Goal: Information Seeking & Learning: Learn about a topic

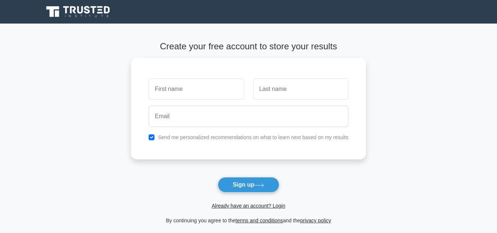
click at [240, 208] on link "Already have an account? Login" at bounding box center [249, 206] width 74 height 6
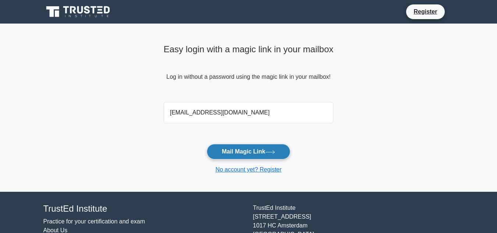
type input "rabbany_kuet@hotmail.com"
click at [256, 155] on button "Mail Magic Link" at bounding box center [249, 151] width 84 height 15
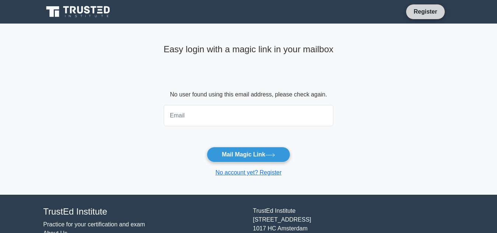
click at [426, 11] on link "Register" at bounding box center [425, 11] width 32 height 9
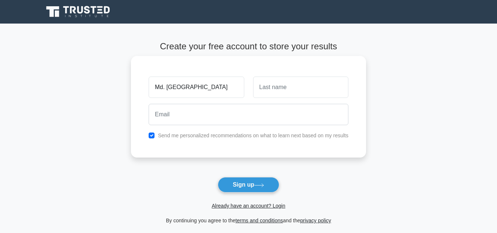
type input "Md. Golam"
click at [290, 85] on input "text" at bounding box center [300, 87] width 95 height 21
type input "Rabbany"
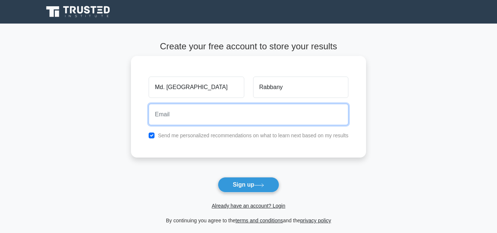
click at [196, 119] on input "email" at bounding box center [249, 114] width 200 height 21
type input "r"
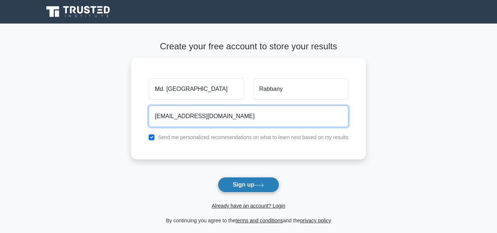
type input "golam.rabbany@mutualtrustbank.com"
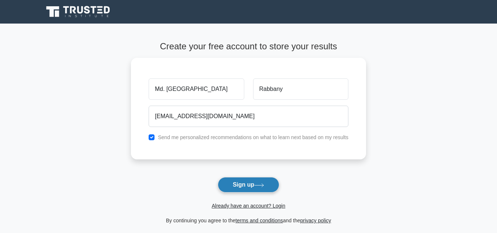
click at [238, 182] on button "Sign up" at bounding box center [249, 184] width 62 height 15
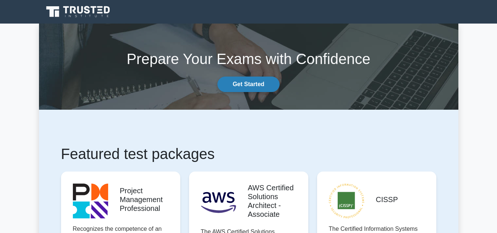
click at [245, 84] on link "Get Started" at bounding box center [248, 84] width 62 height 15
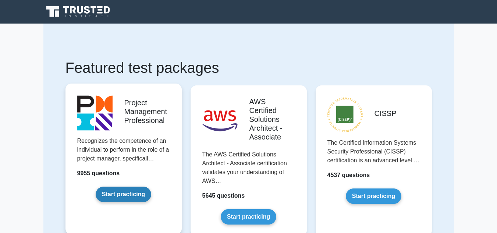
click at [117, 198] on link "Start practicing" at bounding box center [124, 193] width 56 height 15
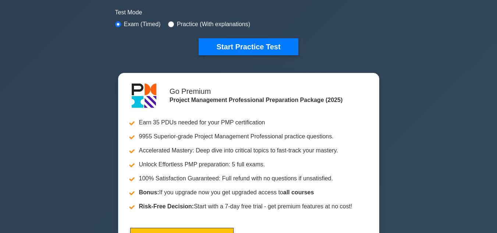
scroll to position [207, 0]
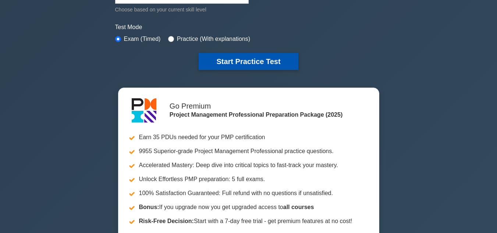
click at [262, 59] on button "Start Practice Test" at bounding box center [248, 61] width 99 height 17
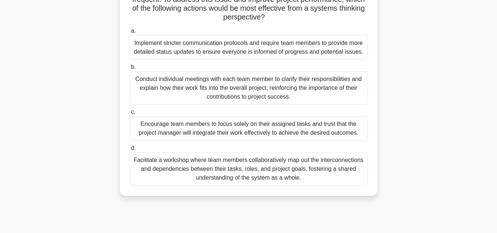
scroll to position [94, 0]
click at [244, 45] on div "Implement stricter communication protocols and require team members to provide …" at bounding box center [248, 47] width 238 height 24
click at [129, 33] on input "a. Implement stricter communication protocols and require team members to provi…" at bounding box center [129, 30] width 0 height 5
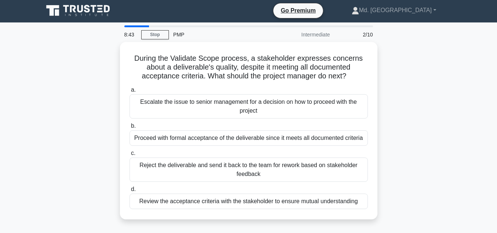
scroll to position [0, 0]
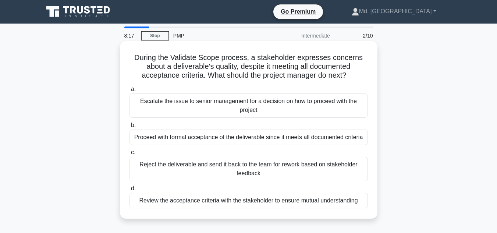
click at [320, 203] on div "Review the acceptance criteria with the stakeholder to ensure mutual understand…" at bounding box center [248, 200] width 238 height 15
click at [129, 191] on input "d. Review the acceptance criteria with the stakeholder to ensure mutual underst…" at bounding box center [129, 188] width 0 height 5
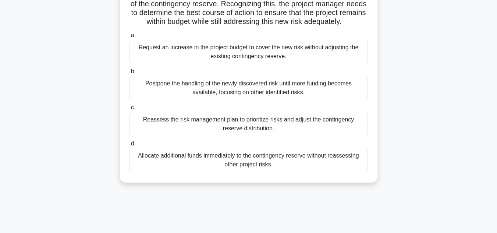
scroll to position [118, 0]
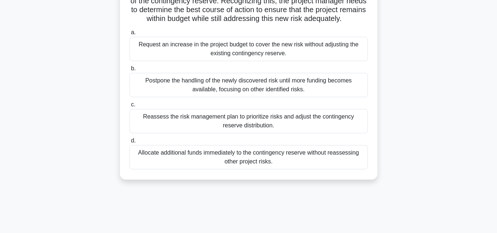
click at [257, 128] on div "Reassess the risk management plan to prioritize risks and adjust the contingenc…" at bounding box center [248, 121] width 238 height 24
click at [129, 107] on input "c. Reassess the risk management plan to prioritize risks and adjust the conting…" at bounding box center [129, 104] width 0 height 5
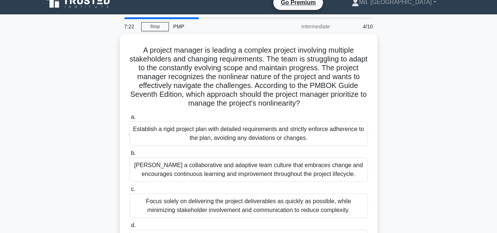
scroll to position [0, 0]
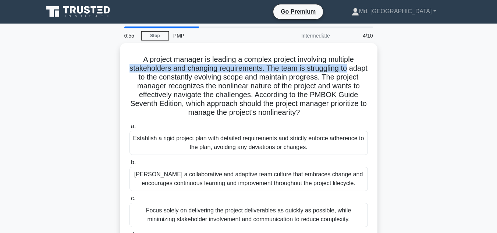
drag, startPoint x: 491, startPoint y: 63, endPoint x: 489, endPoint y: 71, distance: 7.5
click at [489, 71] on main "6:55 Stop PMP Intermediate 4/10 A project manager is leading a complex project …" at bounding box center [248, 211] width 497 height 374
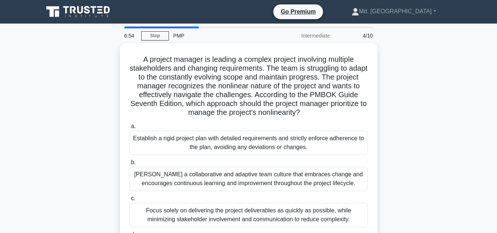
click at [473, 87] on main "6:54 Stop PMP Intermediate 4/10 A project manager is leading a complex project …" at bounding box center [248, 211] width 497 height 374
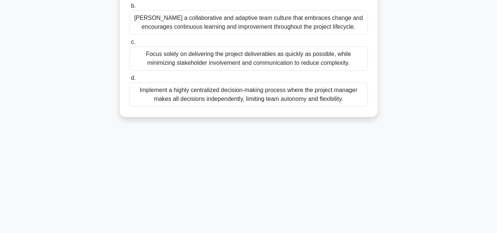
scroll to position [145, 0]
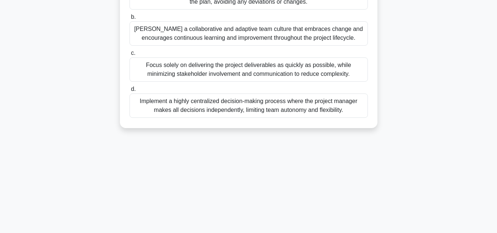
drag, startPoint x: 494, startPoint y: 161, endPoint x: 488, endPoint y: 111, distance: 50.4
click at [488, 111] on main "6:33 Stop PMP Intermediate 4/10 A project manager is leading a complex project …" at bounding box center [248, 65] width 497 height 374
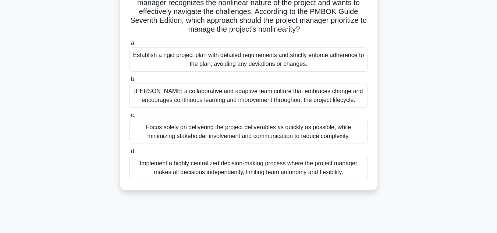
scroll to position [72, 0]
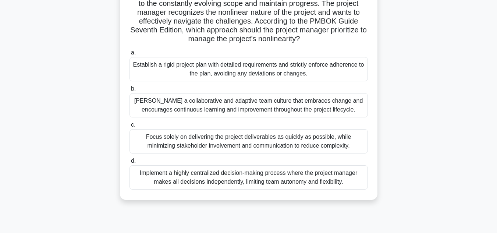
click at [303, 111] on div "Foster a collaborative and adaptive team culture that embraces change and encou…" at bounding box center [248, 105] width 238 height 24
click at [129, 91] on input "b. Foster a collaborative and adaptive team culture that embraces change and en…" at bounding box center [129, 88] width 0 height 5
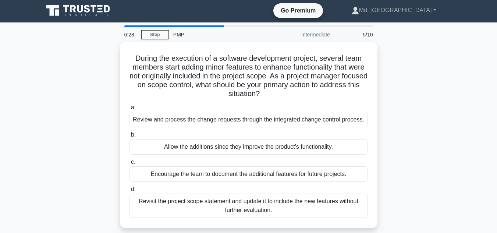
scroll to position [0, 0]
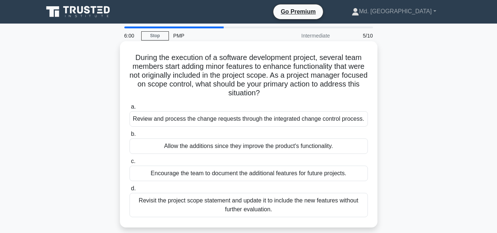
click at [253, 120] on div "Review and process the change requests through the integrated change control pr…" at bounding box center [248, 118] width 238 height 15
click at [129, 109] on input "a. Review and process the change requests through the integrated change control…" at bounding box center [129, 106] width 0 height 5
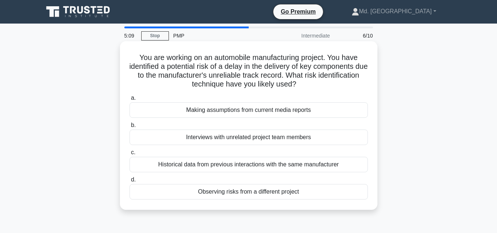
click at [251, 166] on div "Historical data from previous interactions with the same manufacturer" at bounding box center [248, 164] width 238 height 15
click at [129, 155] on input "c. Historical data from previous interactions with the same manufacturer" at bounding box center [129, 152] width 0 height 5
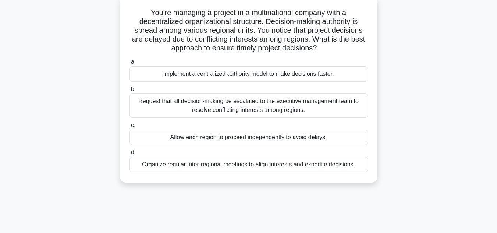
scroll to position [47, 0]
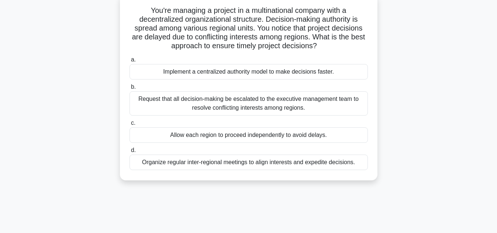
click at [319, 163] on div "Organize regular inter-regional meetings to align interests and expedite decisi…" at bounding box center [248, 161] width 238 height 15
click at [129, 153] on input "d. Organize regular inter-regional meetings to align interests and expedite dec…" at bounding box center [129, 150] width 0 height 5
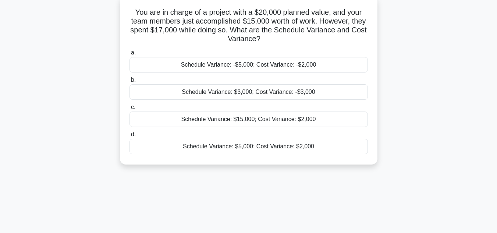
scroll to position [0, 0]
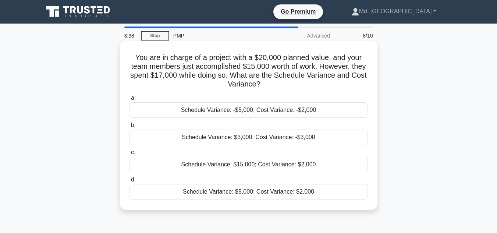
click at [287, 113] on div "Schedule Variance: -$5,000; Cost Variance: -$2,000" at bounding box center [248, 109] width 238 height 15
click at [129, 100] on input "a. Schedule Variance: -$5,000; Cost Variance: -$2,000" at bounding box center [129, 98] width 0 height 5
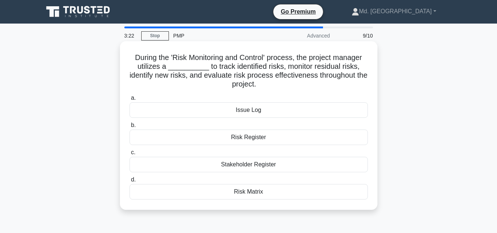
click at [253, 132] on div "Risk Register" at bounding box center [248, 136] width 238 height 15
click at [129, 128] on input "b. Risk Register" at bounding box center [129, 125] width 0 height 5
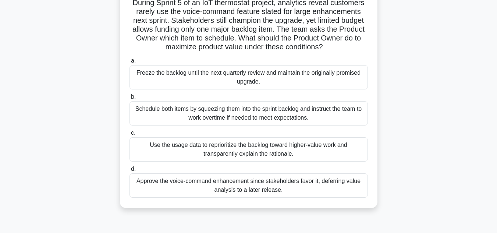
scroll to position [57, 0]
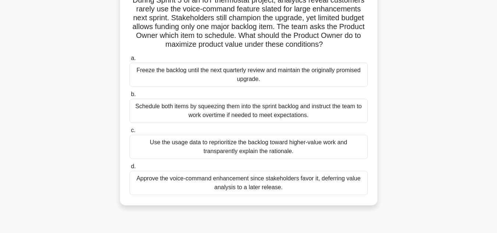
click at [281, 146] on div "Use the usage data to reprioritize the backlog toward higher-value work and tra…" at bounding box center [248, 147] width 238 height 24
click at [129, 133] on input "c. Use the usage data to reprioritize the backlog toward higher-value work and …" at bounding box center [129, 130] width 0 height 5
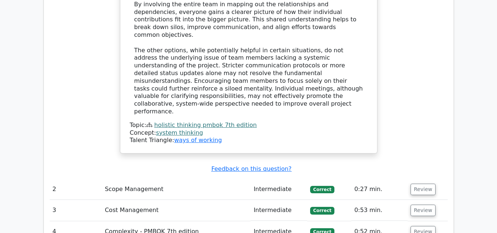
scroll to position [1025, 0]
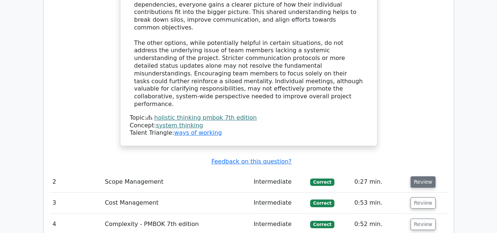
click at [420, 176] on button "Review" at bounding box center [423, 181] width 25 height 11
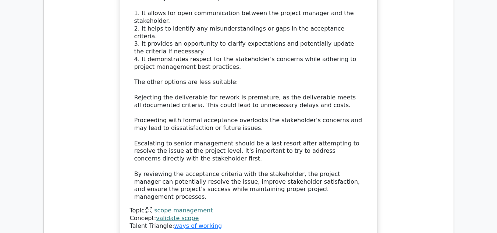
scroll to position [1474, 0]
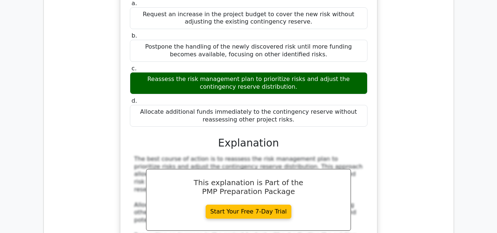
scroll to position [1883, 0]
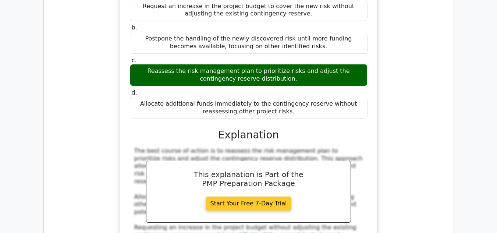
click at [243, 196] on link "Start Your Free 7-Day Trial" at bounding box center [249, 203] width 86 height 14
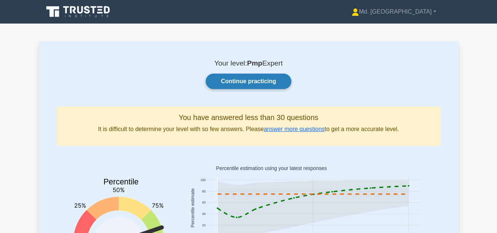
click at [249, 82] on link "Continue practicing" at bounding box center [248, 81] width 85 height 15
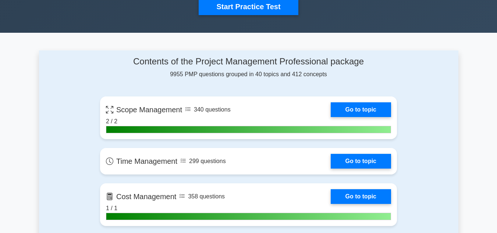
scroll to position [266, 0]
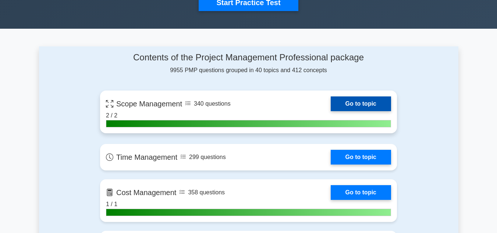
click at [368, 104] on link "Go to topic" at bounding box center [361, 103] width 60 height 15
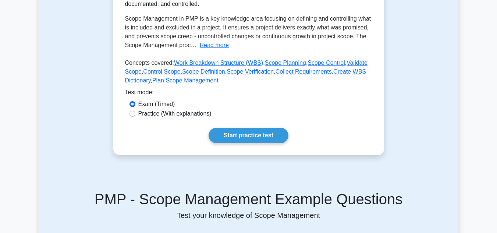
scroll to position [153, 0]
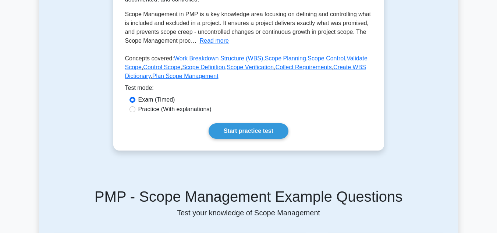
click at [155, 112] on label "Practice (With explanations)" at bounding box center [174, 109] width 73 height 9
click at [135, 112] on input "Practice (With explanations)" at bounding box center [132, 109] width 6 height 6
radio input "true"
click at [243, 131] on link "Start practice test" at bounding box center [249, 130] width 80 height 15
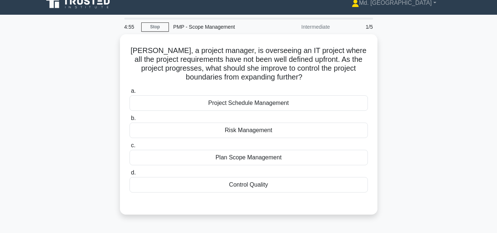
scroll to position [4, 0]
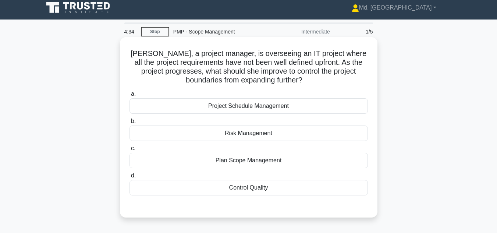
click at [258, 163] on div "Plan Scope Management" at bounding box center [248, 160] width 238 height 15
click at [129, 151] on input "c. Plan Scope Management" at bounding box center [129, 148] width 0 height 5
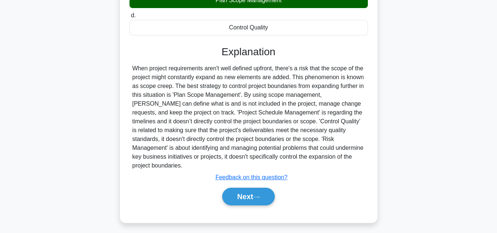
scroll to position [168, 0]
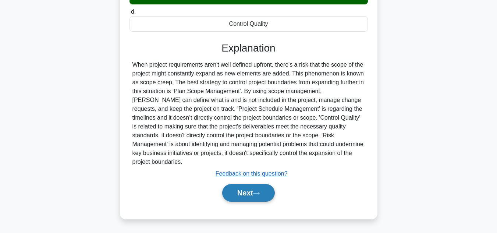
click at [244, 192] on button "Next" at bounding box center [248, 193] width 53 height 18
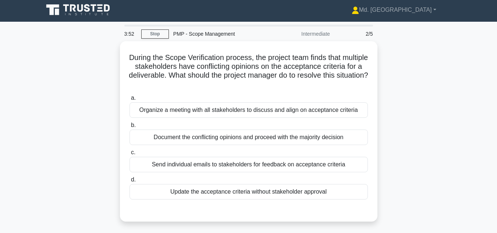
scroll to position [0, 0]
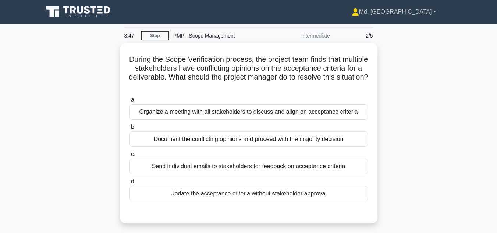
click at [436, 11] on link "Md. [GEOGRAPHIC_DATA]" at bounding box center [394, 11] width 120 height 15
click at [434, 65] on div "During the Scope Verification process, the project team finds that multiple sta…" at bounding box center [248, 137] width 419 height 189
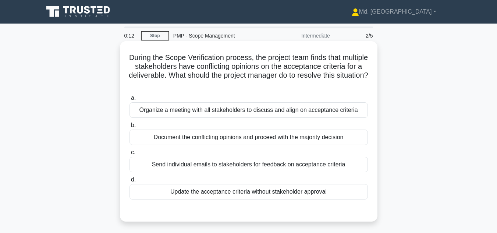
click at [249, 114] on div "Organize a meeting with all stakeholders to discuss and align on acceptance cri…" at bounding box center [248, 109] width 238 height 15
click at [129, 100] on input "a. Organize a meeting with all stakeholders to discuss and align on acceptance …" at bounding box center [129, 98] width 0 height 5
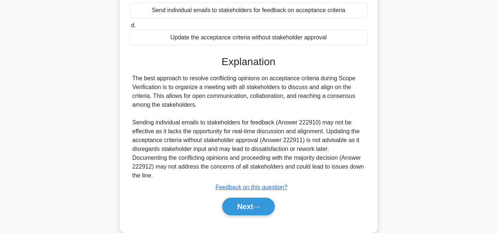
scroll to position [157, 0]
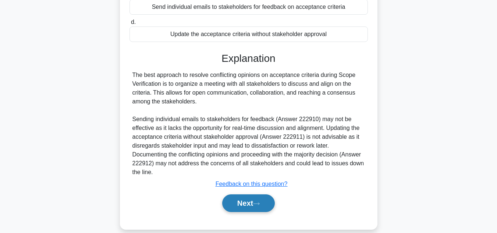
click at [247, 199] on button "Next" at bounding box center [248, 203] width 53 height 18
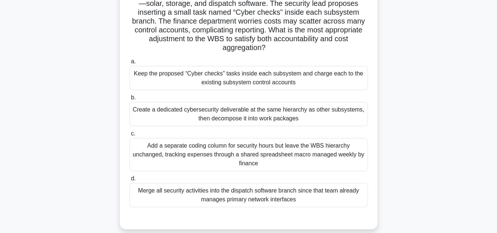
scroll to position [31, 0]
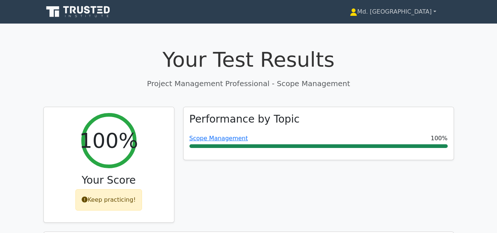
click at [435, 9] on link "Md. [GEOGRAPHIC_DATA]" at bounding box center [392, 11] width 121 height 15
click at [391, 40] on link "Settings" at bounding box center [362, 41] width 58 height 12
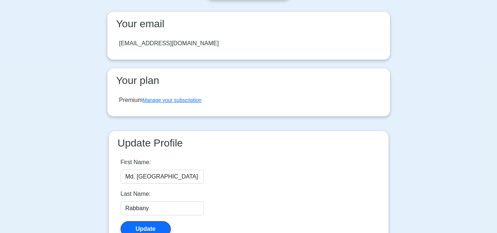
scroll to position [123, 0]
click at [175, 102] on link "Manage your subscription" at bounding box center [172, 101] width 59 height 6
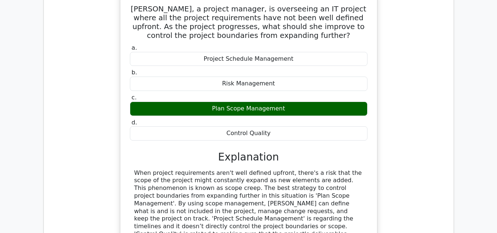
scroll to position [610, 0]
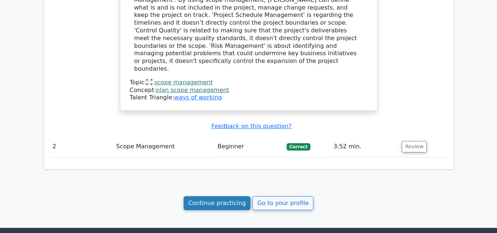
click at [223, 196] on link "Continue practicing" at bounding box center [217, 203] width 67 height 14
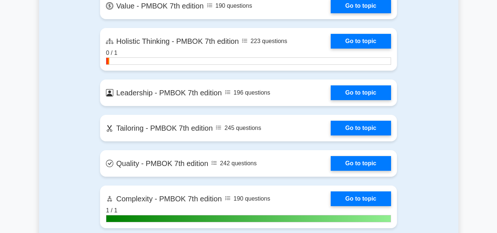
scroll to position [1900, 0]
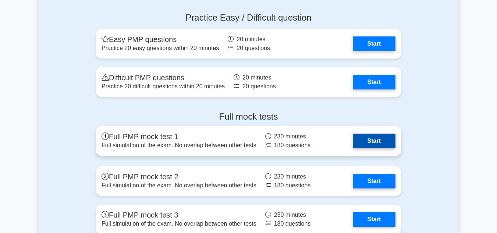
click at [369, 142] on link "Start" at bounding box center [374, 141] width 43 height 15
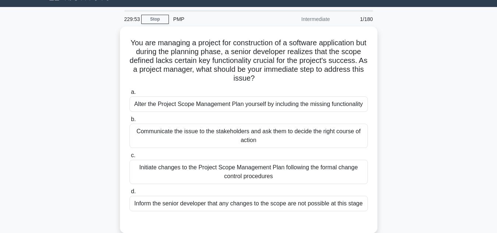
scroll to position [15, 0]
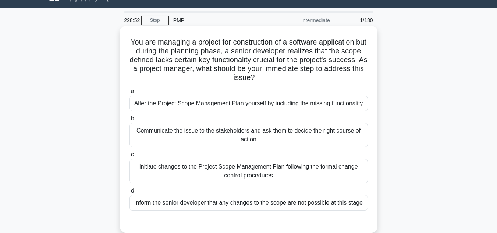
click at [246, 165] on div "Initiate changes to the Project Scope Management Plan following the formal chan…" at bounding box center [248, 171] width 238 height 24
click at [129, 157] on input "c. Initiate changes to the Project Scope Management Plan following the formal c…" at bounding box center [129, 154] width 0 height 5
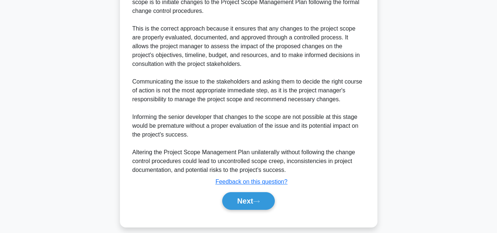
scroll to position [274, 0]
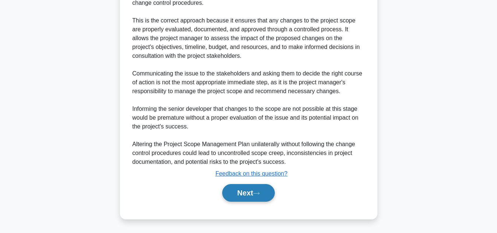
click at [252, 189] on button "Next" at bounding box center [248, 193] width 53 height 18
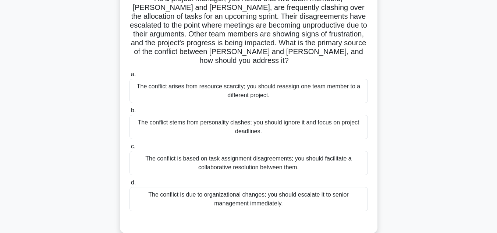
scroll to position [62, 0]
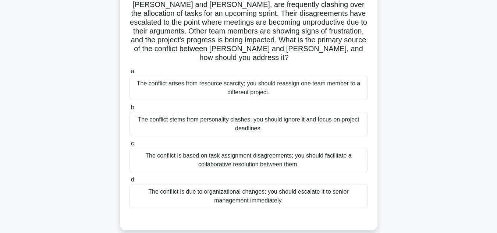
click at [291, 150] on div "The conflict is based on task assignment disagreements; you should facilitate a…" at bounding box center [248, 160] width 238 height 24
click at [129, 146] on input "c. The conflict is based on task assignment disagreements; you should facilitat…" at bounding box center [129, 143] width 0 height 5
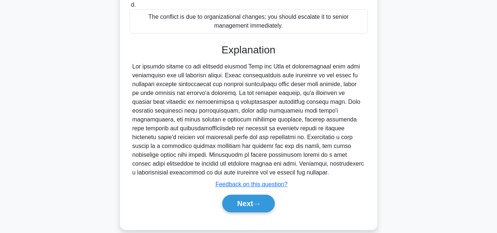
scroll to position [239, 0]
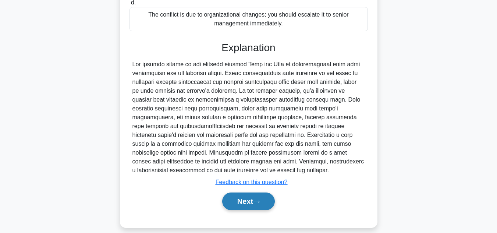
click at [242, 193] on button "Next" at bounding box center [248, 201] width 53 height 18
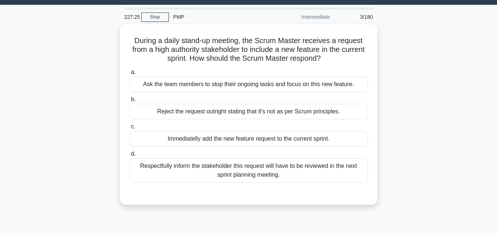
scroll to position [0, 0]
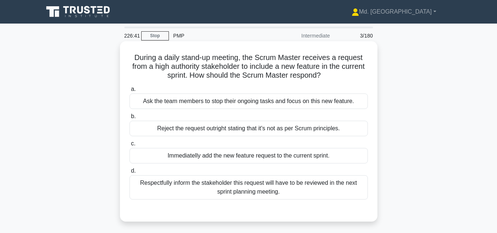
click at [278, 188] on div "Respectfully inform the stakeholder this request will have to be reviewed in th…" at bounding box center [248, 187] width 238 height 24
click at [129, 173] on input "d. Respectfully inform the stakeholder this request will have to be reviewed in…" at bounding box center [129, 170] width 0 height 5
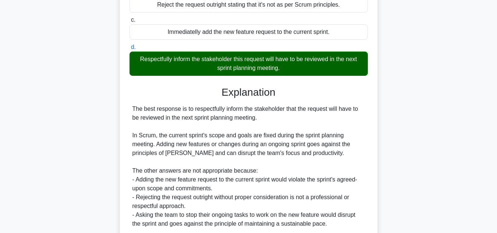
scroll to position [173, 0]
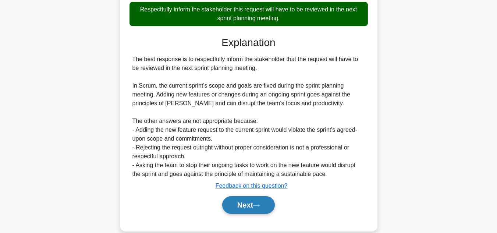
click at [245, 204] on button "Next" at bounding box center [248, 205] width 53 height 18
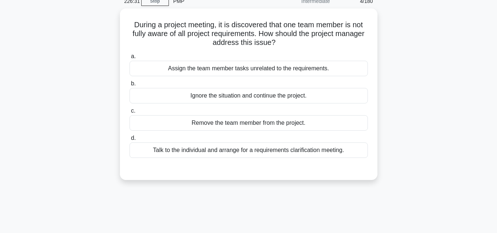
scroll to position [28, 0]
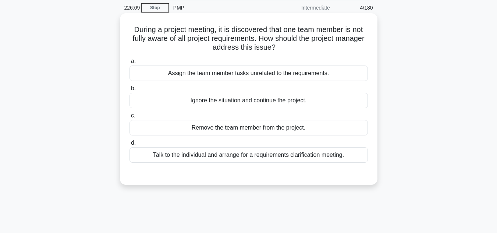
click at [234, 156] on div "Talk to the individual and arrange for a requirements clarification meeting." at bounding box center [248, 154] width 238 height 15
click at [129, 145] on input "d. Talk to the individual and arrange for a requirements clarification meeting." at bounding box center [129, 143] width 0 height 5
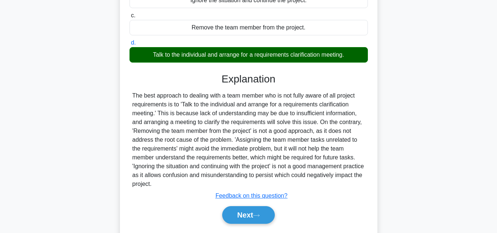
scroll to position [135, 0]
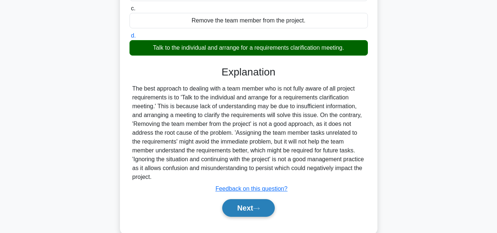
click at [246, 205] on button "Next" at bounding box center [248, 208] width 53 height 18
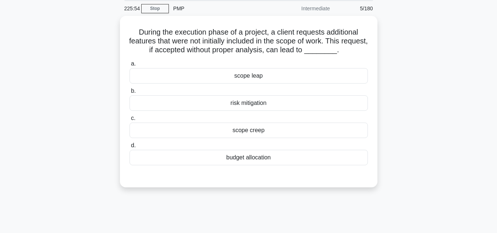
scroll to position [22, 0]
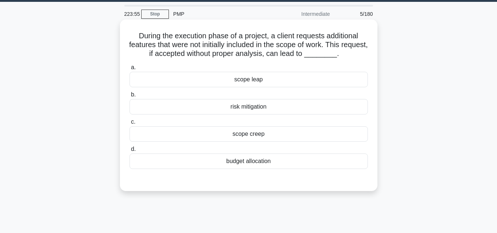
click at [244, 136] on div "scope creep" at bounding box center [248, 133] width 238 height 15
click at [129, 124] on input "c. scope creep" at bounding box center [129, 122] width 0 height 5
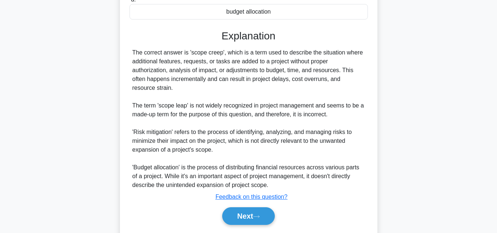
scroll to position [195, 0]
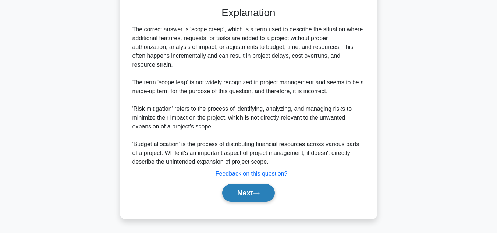
click at [244, 190] on button "Next" at bounding box center [248, 193] width 53 height 18
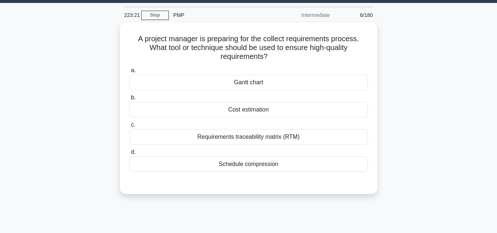
scroll to position [20, 0]
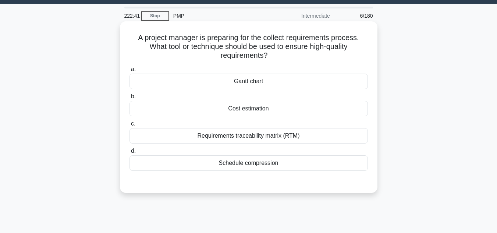
click at [268, 136] on div "Requirements traceability matrix (RTM)" at bounding box center [248, 135] width 238 height 15
click at [129, 126] on input "c. Requirements traceability matrix (RTM)" at bounding box center [129, 123] width 0 height 5
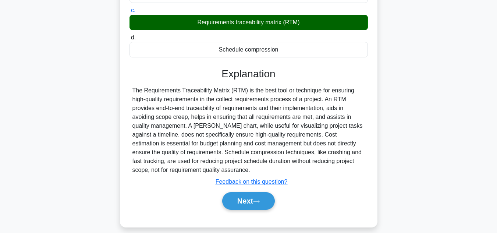
scroll to position [154, 0]
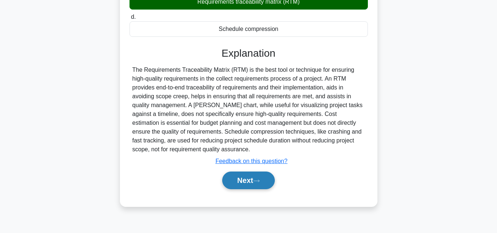
click at [246, 185] on button "Next" at bounding box center [248, 180] width 53 height 18
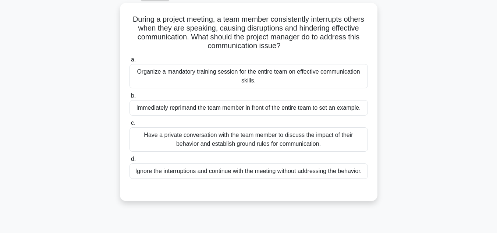
scroll to position [26, 0]
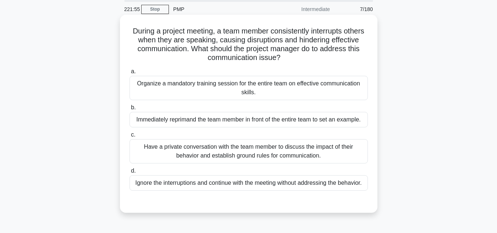
click at [248, 147] on div "Have a private conversation with the team member to discuss the impact of their…" at bounding box center [248, 151] width 238 height 24
click at [129, 137] on input "c. Have a private conversation with the team member to discuss the impact of th…" at bounding box center [129, 134] width 0 height 5
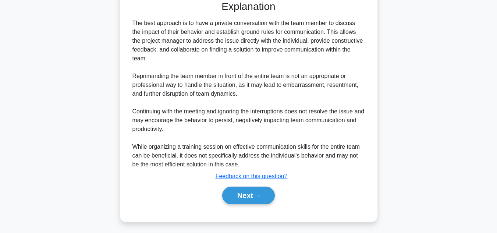
scroll to position [230, 0]
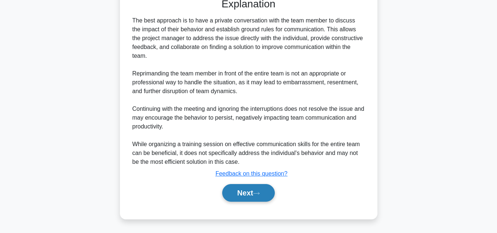
click at [246, 193] on button "Next" at bounding box center [248, 193] width 53 height 18
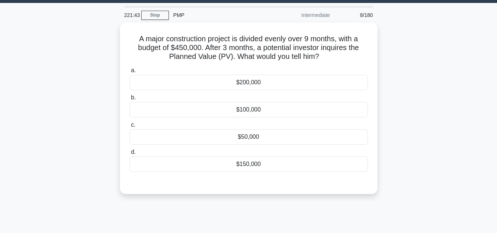
scroll to position [19, 0]
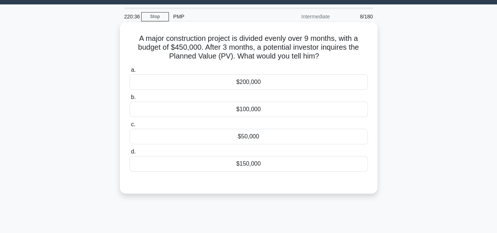
click at [247, 167] on div "$150,000" at bounding box center [248, 163] width 238 height 15
click at [129, 154] on input "d. $150,000" at bounding box center [129, 151] width 0 height 5
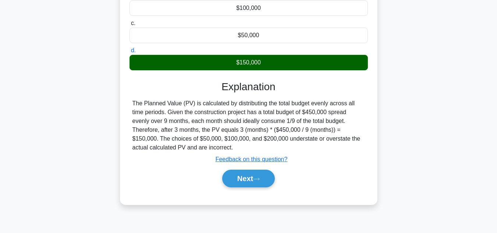
scroll to position [161, 0]
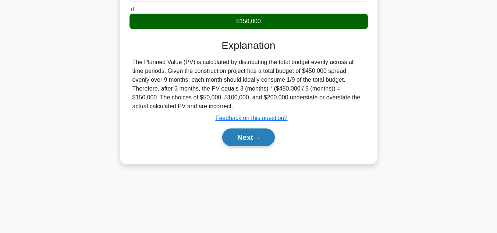
click at [250, 139] on button "Next" at bounding box center [248, 137] width 53 height 18
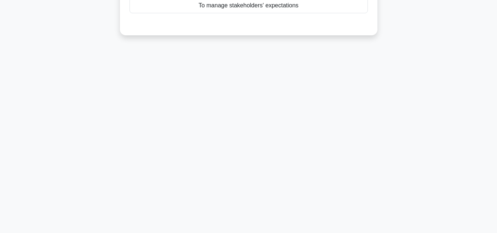
scroll to position [0, 0]
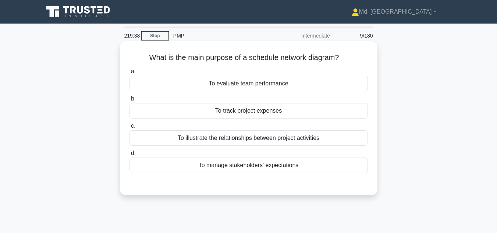
click at [296, 138] on div "To illustrate the relationships between project activities" at bounding box center [248, 137] width 238 height 15
click at [129, 128] on input "c. To illustrate the relationships between project activities" at bounding box center [129, 126] width 0 height 5
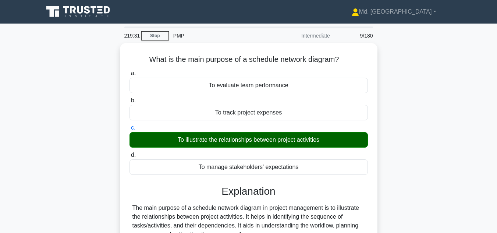
scroll to position [164, 0]
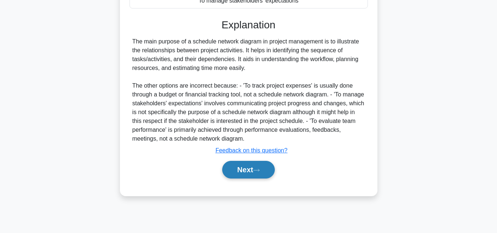
click at [245, 164] on button "Next" at bounding box center [248, 170] width 53 height 18
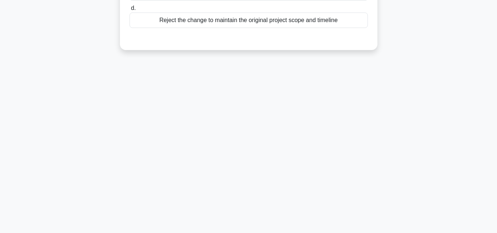
scroll to position [0, 0]
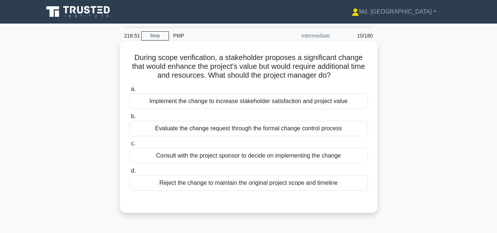
click at [282, 127] on div "Evaluate the change request through the formal change control process" at bounding box center [248, 128] width 238 height 15
click at [129, 119] on input "b. Evaluate the change request through the formal change control process" at bounding box center [129, 116] width 0 height 5
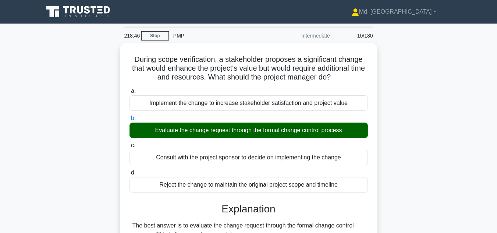
scroll to position [203, 0]
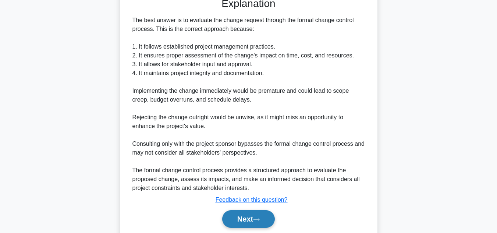
click at [244, 223] on button "Next" at bounding box center [248, 219] width 53 height 18
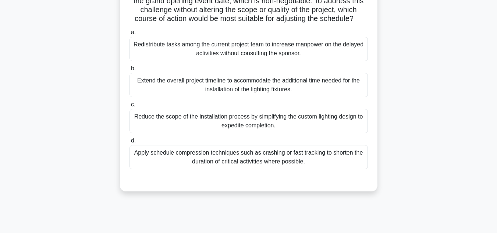
scroll to position [108, 0]
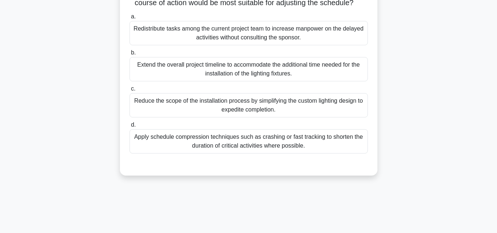
click at [255, 153] on div "Apply schedule compression techniques such as crashing or fast tracking to shor…" at bounding box center [248, 141] width 238 height 24
click at [129, 127] on input "d. Apply schedule compression techniques such as crashing or fast tracking to s…" at bounding box center [129, 124] width 0 height 5
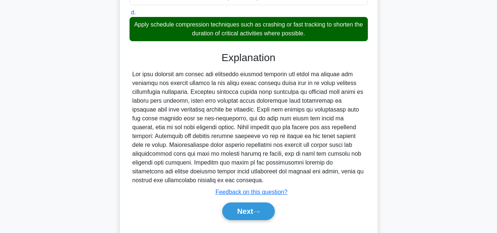
scroll to position [248, 0]
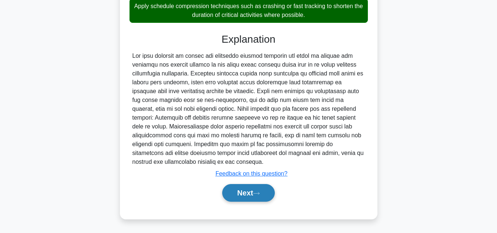
click at [250, 199] on button "Next" at bounding box center [248, 193] width 53 height 18
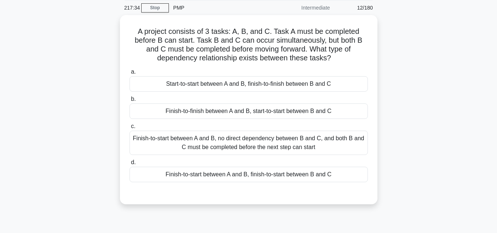
scroll to position [27, 0]
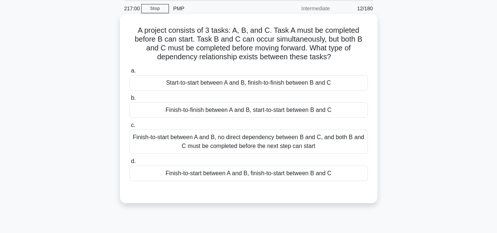
click at [249, 140] on div "Finish-to-start between A and B, no direct dependency between B and C, and both…" at bounding box center [248, 141] width 238 height 24
click at [129, 128] on input "c. Finish-to-start between A and B, no direct dependency between B and C, and b…" at bounding box center [129, 125] width 0 height 5
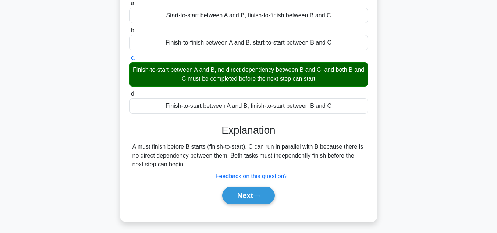
scroll to position [98, 0]
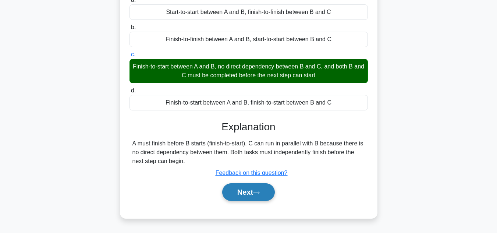
click at [239, 194] on button "Next" at bounding box center [248, 192] width 53 height 18
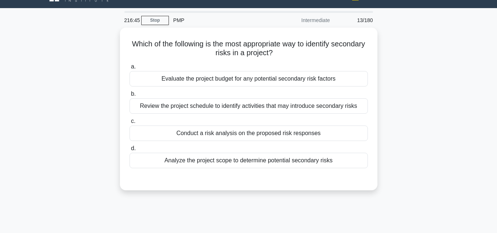
scroll to position [13, 0]
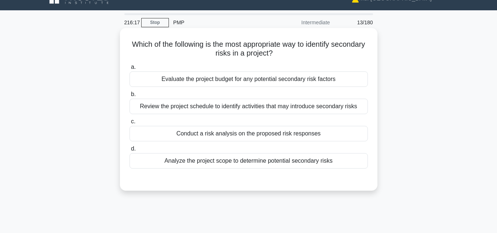
click at [249, 107] on div "Review the project schedule to identify activities that may introduce secondary…" at bounding box center [248, 106] width 238 height 15
click at [129, 97] on input "b. Review the project schedule to identify activities that may introduce second…" at bounding box center [129, 94] width 0 height 5
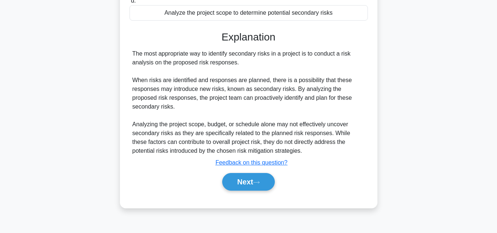
scroll to position [164, 0]
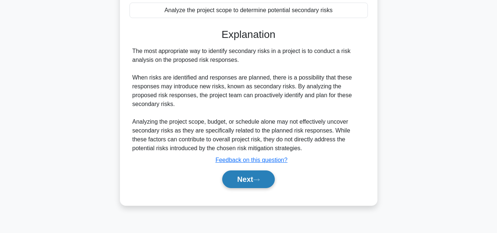
click at [238, 182] on button "Next" at bounding box center [248, 179] width 53 height 18
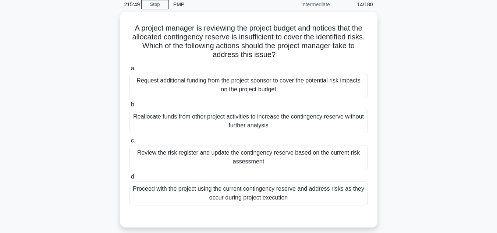
scroll to position [31, 0]
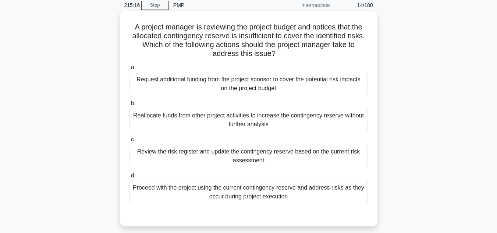
click at [279, 157] on div "Review the risk register and update the contingency reserve based on the curren…" at bounding box center [248, 156] width 238 height 24
click at [129, 142] on input "c. Review the risk register and update the contingency reserve based on the cur…" at bounding box center [129, 139] width 0 height 5
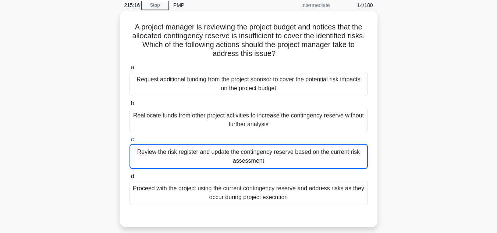
click at [279, 157] on div "Review the risk register and update the contingency reserve based on the curren…" at bounding box center [248, 156] width 238 height 25
click at [129, 142] on input "c. Review the risk register and update the contingency reserve based on the cur…" at bounding box center [129, 139] width 0 height 5
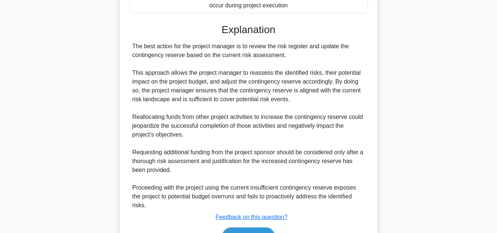
scroll to position [265, 0]
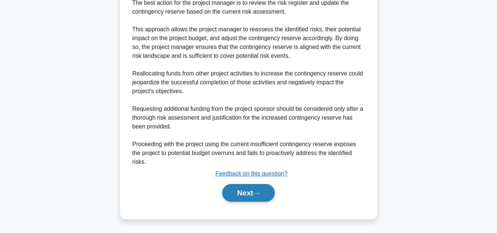
click at [257, 189] on button "Next" at bounding box center [248, 193] width 53 height 18
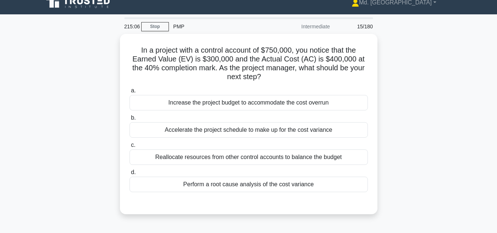
scroll to position [10, 0]
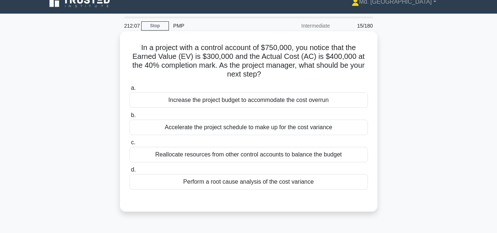
click at [292, 182] on div "Perform a root cause analysis of the cost variance" at bounding box center [248, 181] width 238 height 15
click at [129, 172] on input "d. Perform a root cause analysis of the cost variance" at bounding box center [129, 169] width 0 height 5
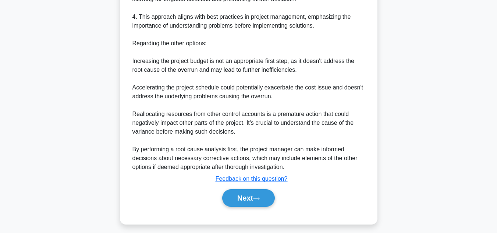
scroll to position [345, 0]
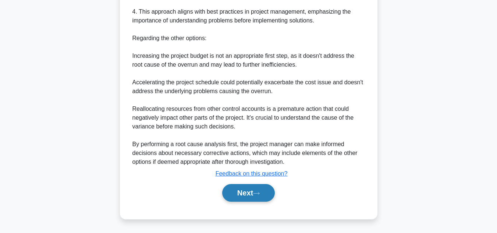
click at [248, 185] on button "Next" at bounding box center [248, 193] width 53 height 18
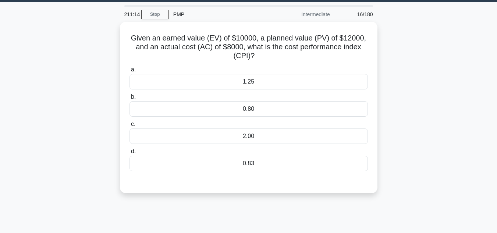
scroll to position [0, 0]
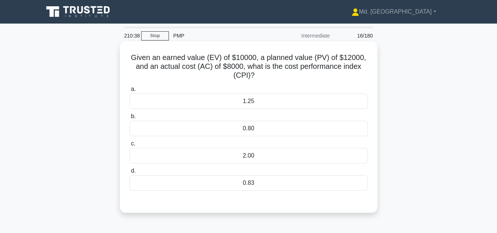
click at [256, 104] on div "1.25" at bounding box center [248, 100] width 238 height 15
click at [129, 92] on input "a. 1.25" at bounding box center [129, 89] width 0 height 5
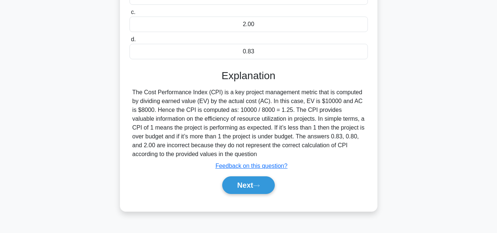
scroll to position [135, 0]
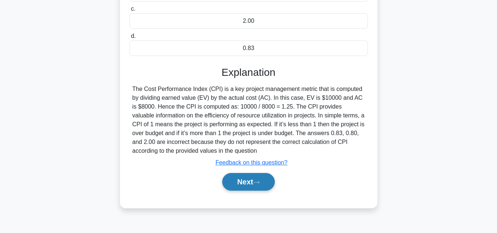
click at [237, 183] on button "Next" at bounding box center [248, 182] width 53 height 18
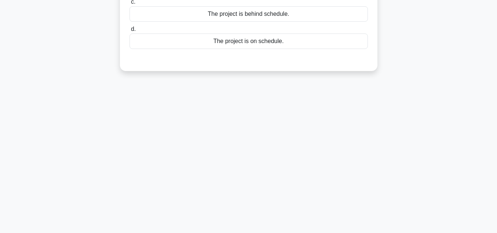
scroll to position [0, 0]
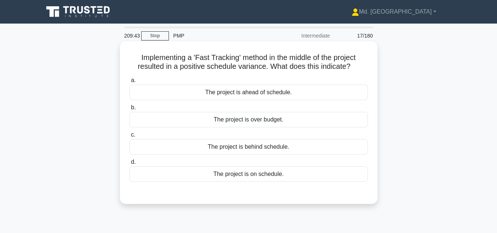
click at [280, 150] on div "The project is behind schedule." at bounding box center [248, 146] width 238 height 15
click at [129, 137] on input "c. The project is behind schedule." at bounding box center [129, 134] width 0 height 5
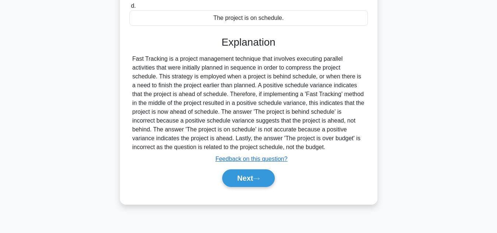
scroll to position [160, 0]
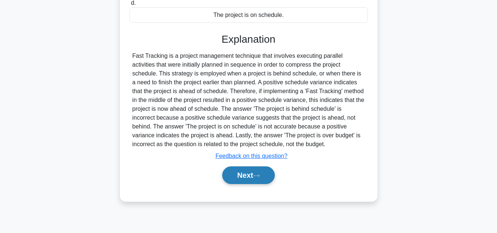
click at [243, 169] on button "Next" at bounding box center [248, 175] width 53 height 18
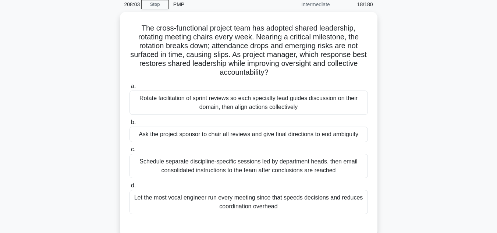
scroll to position [38, 0]
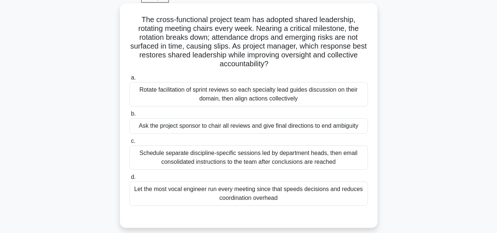
click at [256, 99] on div "Rotate facilitation of sprint reviews so each specialty lead guides discussion …" at bounding box center [248, 94] width 238 height 24
click at [129, 80] on input "a. Rotate facilitation of sprint reviews so each specialty lead guides discussi…" at bounding box center [129, 77] width 0 height 5
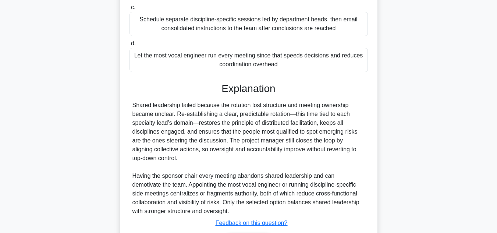
scroll to position [182, 0]
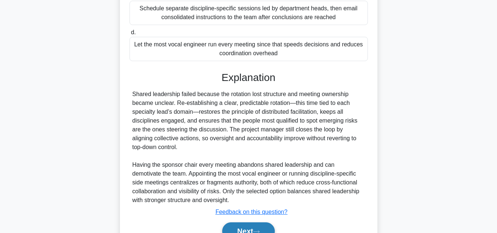
click at [246, 228] on button "Next" at bounding box center [248, 231] width 53 height 18
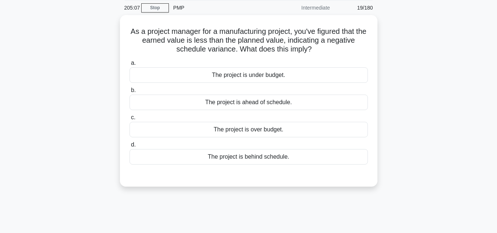
scroll to position [27, 0]
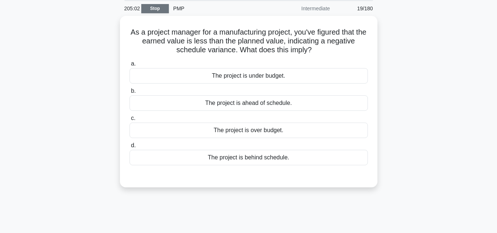
click at [157, 8] on link "Stop" at bounding box center [155, 8] width 28 height 9
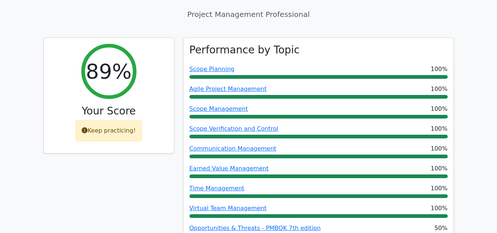
scroll to position [67, 0]
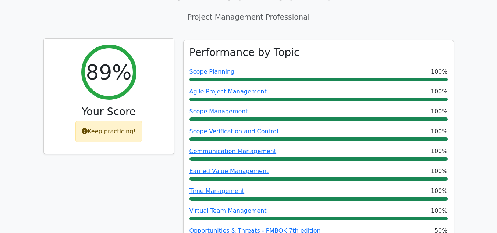
click at [114, 135] on div "Keep practicing!" at bounding box center [108, 131] width 67 height 21
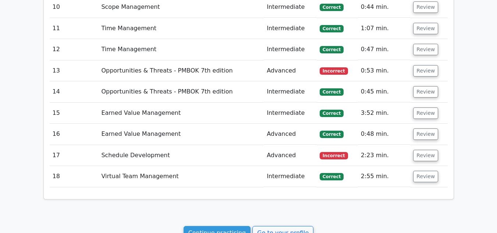
scroll to position [1219, 0]
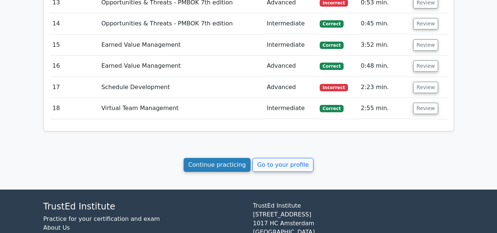
click at [223, 158] on link "Continue practicing" at bounding box center [217, 165] width 67 height 14
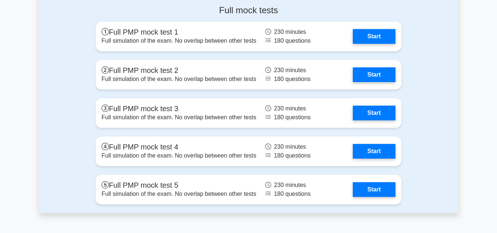
scroll to position [2124, 0]
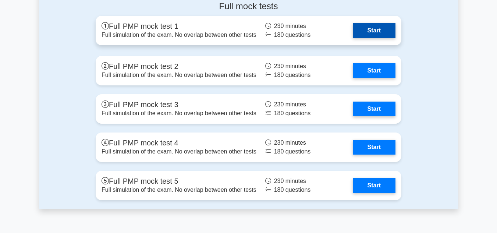
click at [371, 34] on link "Start" at bounding box center [374, 30] width 43 height 15
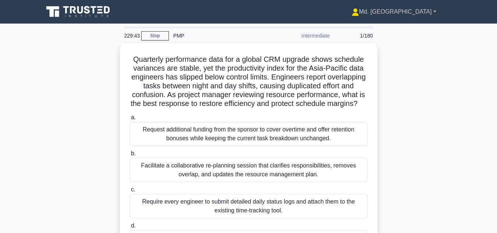
click at [434, 9] on link "Md. [GEOGRAPHIC_DATA]" at bounding box center [394, 11] width 120 height 15
click at [390, 29] on link "Profile" at bounding box center [363, 29] width 58 height 12
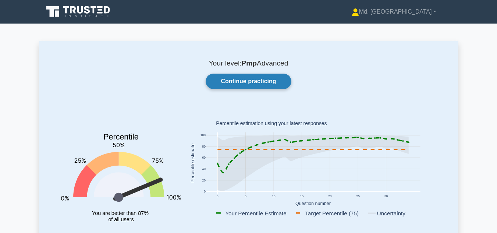
click at [252, 82] on link "Continue practicing" at bounding box center [248, 81] width 85 height 15
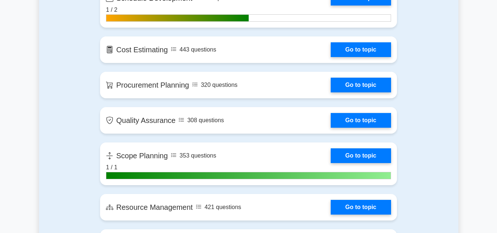
scroll to position [884, 0]
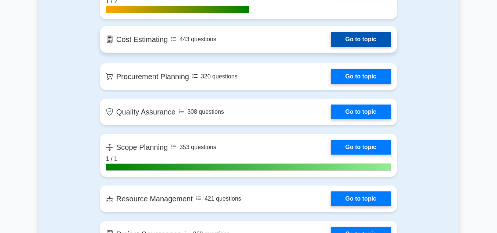
click at [361, 39] on link "Go to topic" at bounding box center [361, 39] width 60 height 15
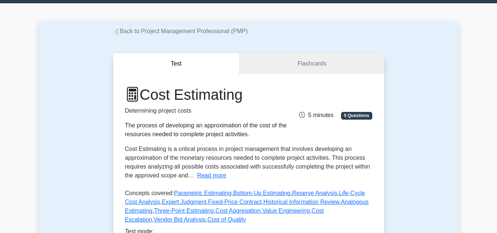
scroll to position [46, 0]
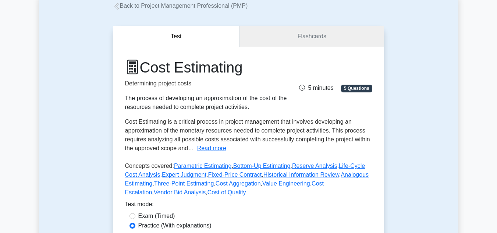
click at [316, 36] on link "Flashcards" at bounding box center [311, 36] width 144 height 21
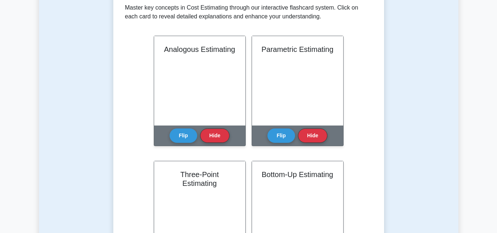
scroll to position [156, 0]
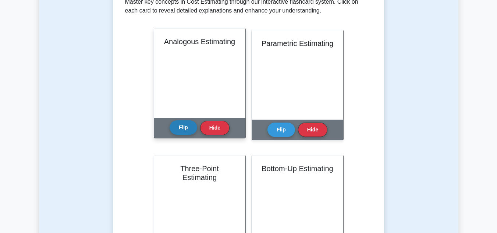
click at [186, 124] on button "Flip" at bounding box center [184, 127] width 28 height 14
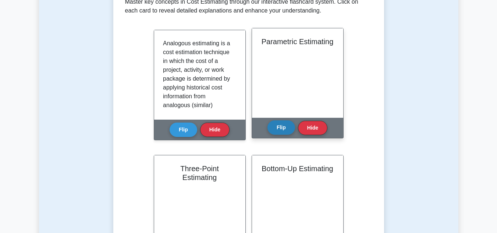
click at [275, 128] on button "Flip" at bounding box center [281, 127] width 28 height 14
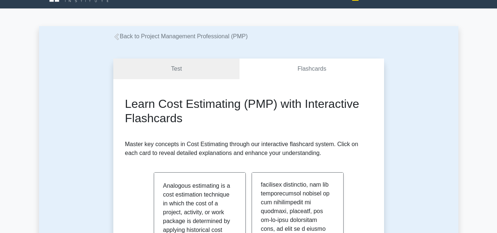
scroll to position [6, 0]
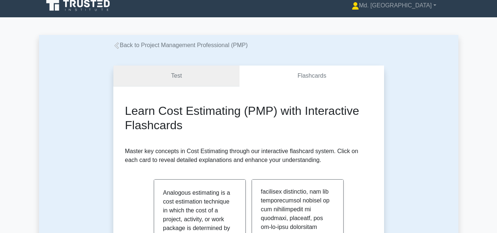
click at [173, 74] on link "Test" at bounding box center [176, 75] width 127 height 21
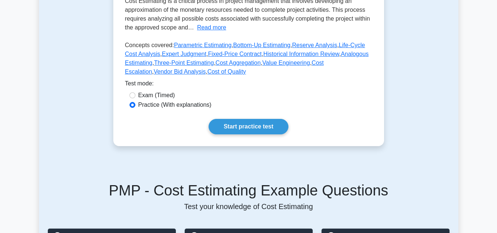
scroll to position [170, 0]
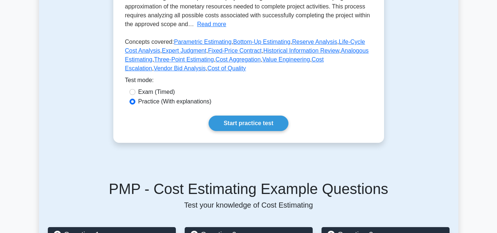
click at [142, 90] on label "Exam (Timed)" at bounding box center [156, 92] width 37 height 9
click at [135, 90] on input "Exam (Timed)" at bounding box center [132, 92] width 6 height 6
radio input "true"
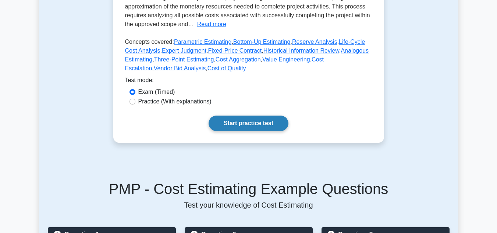
click at [251, 125] on link "Start practice test" at bounding box center [249, 123] width 80 height 15
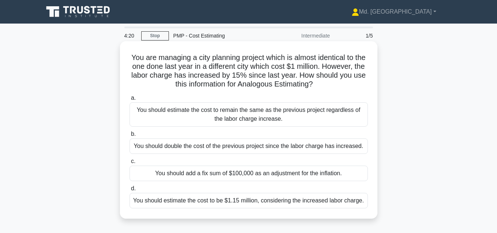
click at [306, 201] on div "You should estimate the cost to be $1.15 million, considering the increased lab…" at bounding box center [248, 200] width 238 height 15
click at [129, 191] on input "d. You should estimate the cost to be $1.15 million, considering the increased …" at bounding box center [129, 188] width 0 height 5
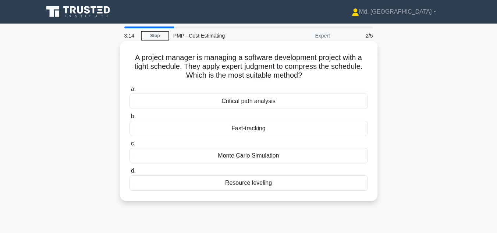
click at [251, 129] on div "Fast-tracking" at bounding box center [248, 128] width 238 height 15
click at [129, 119] on input "b. Fast-tracking" at bounding box center [129, 116] width 0 height 5
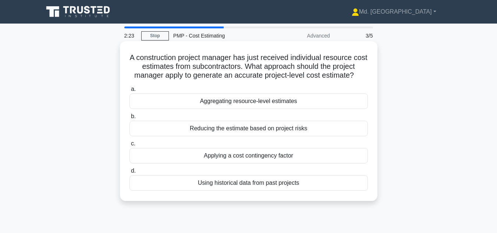
click at [256, 105] on div "Aggregating resource-level estimates" at bounding box center [248, 100] width 238 height 15
click at [129, 92] on input "a. Aggregating resource-level estimates" at bounding box center [129, 89] width 0 height 5
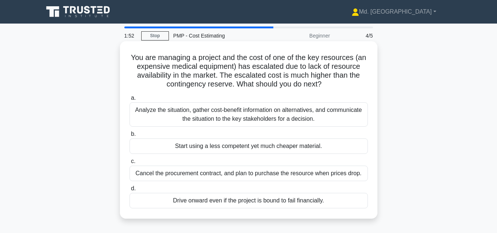
click at [241, 120] on div "Analyze the situation, gather cost-benefit information on alternatives, and com…" at bounding box center [248, 114] width 238 height 24
click at [129, 100] on input "a. Analyze the situation, gather cost-benefit information on alternatives, and …" at bounding box center [129, 98] width 0 height 5
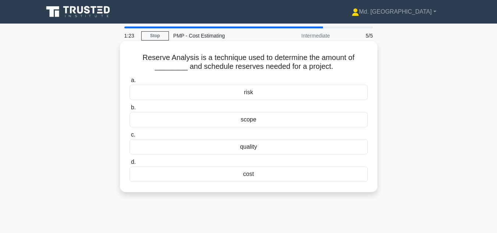
click at [258, 173] on div "cost" at bounding box center [248, 173] width 238 height 15
click at [129, 164] on input "d. cost" at bounding box center [129, 162] width 0 height 5
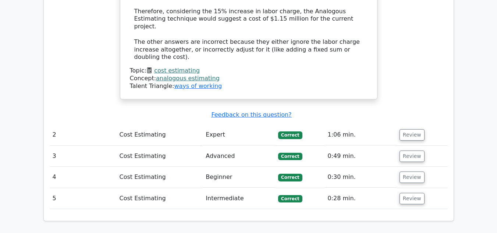
scroll to position [734, 0]
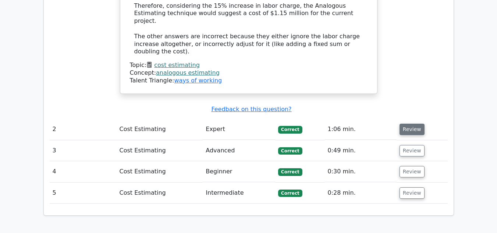
click at [404, 124] on button "Review" at bounding box center [411, 129] width 25 height 11
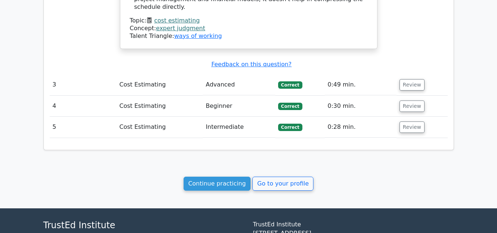
scroll to position [1047, 0]
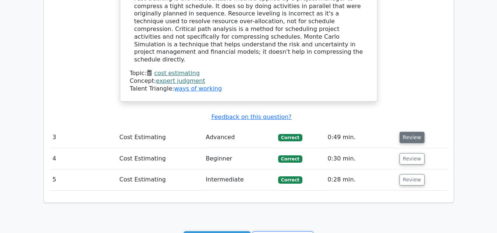
click at [412, 132] on button "Review" at bounding box center [411, 137] width 25 height 11
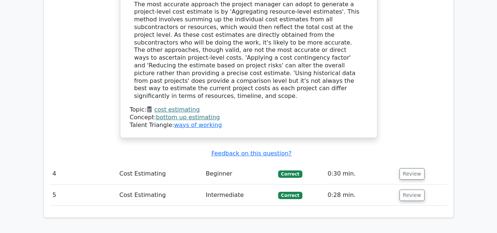
scroll to position [1418, 0]
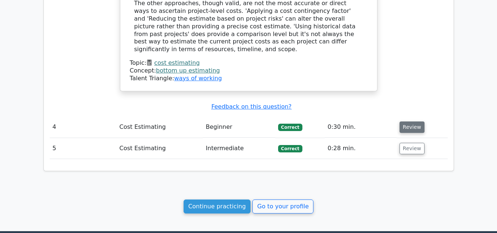
click at [408, 121] on button "Review" at bounding box center [411, 126] width 25 height 11
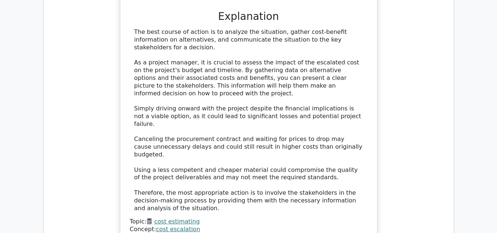
scroll to position [1751, 0]
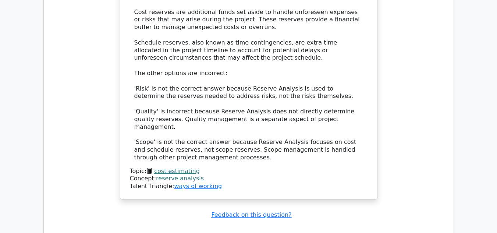
scroll to position [2260, 0]
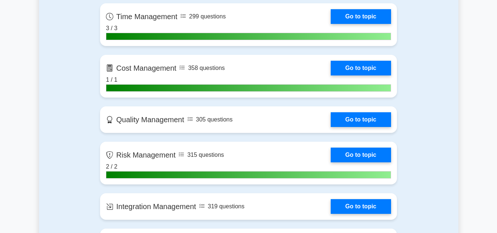
scroll to position [610, 0]
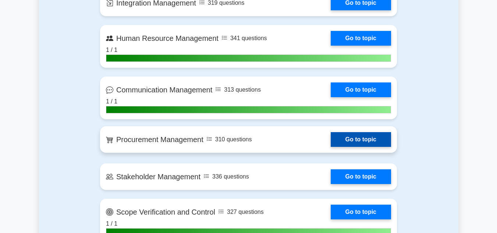
click at [365, 141] on link "Go to topic" at bounding box center [361, 139] width 60 height 15
